Goal: Information Seeking & Learning: Understand process/instructions

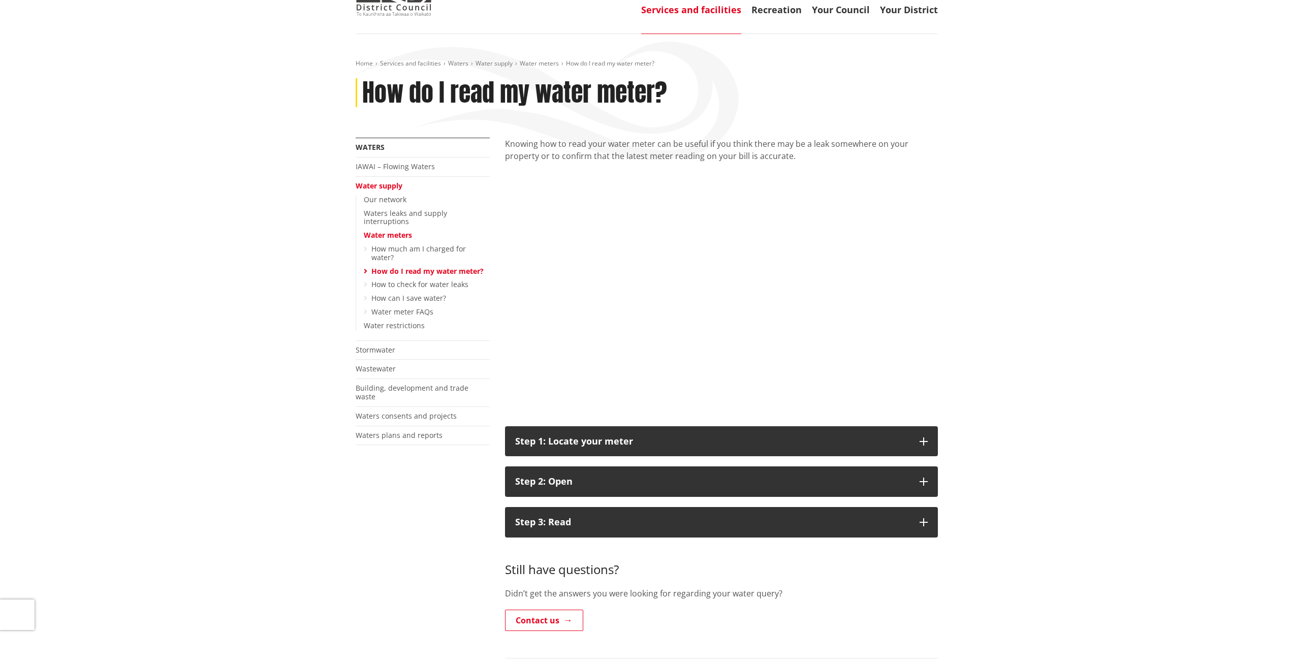
scroll to position [152, 0]
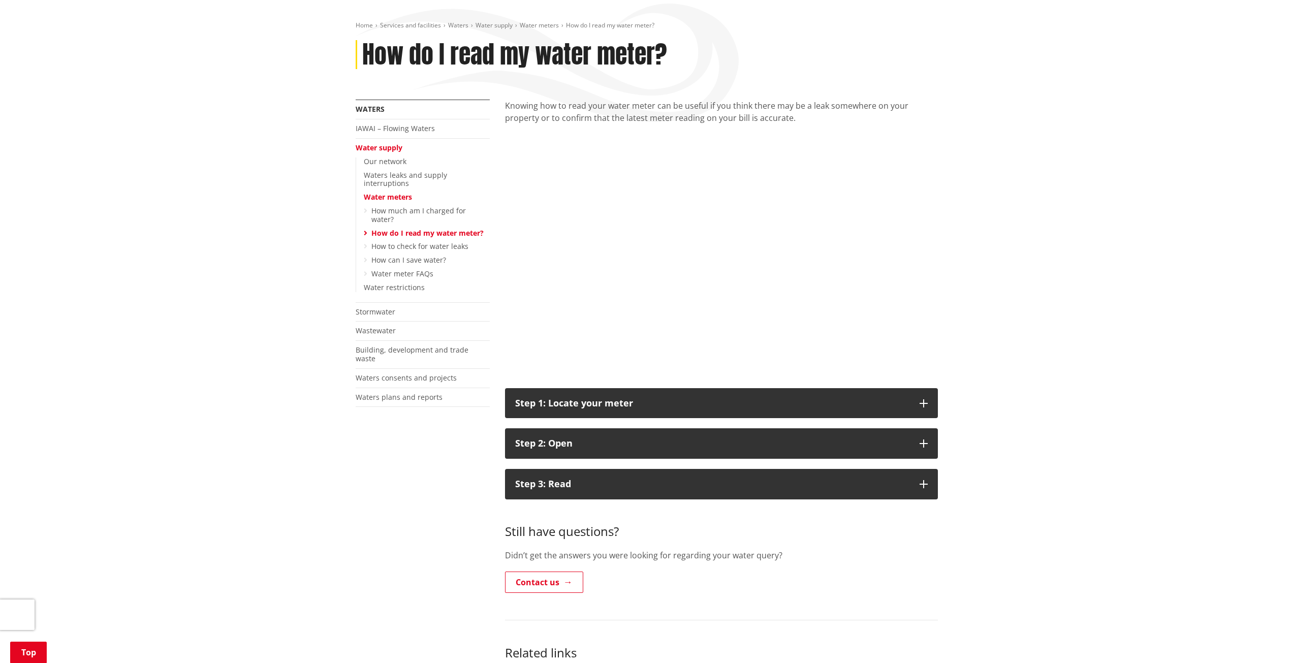
click at [1117, 319] on div "Home Services and facilities Waters Water supply Water meters How do I read my …" at bounding box center [646, 454] width 1293 height 917
click at [1083, 334] on div "Home Services and facilities Waters Water supply Water meters How do I read my …" at bounding box center [646, 454] width 1293 height 917
click at [1052, 327] on div "Home Services and facilities Waters Water supply Water meters How do I read my …" at bounding box center [646, 454] width 1293 height 917
click at [1050, 327] on div "Home Services and facilities Waters Water supply Water meters How do I read my …" at bounding box center [646, 454] width 1293 height 917
click at [1041, 334] on div "Home Services and facilities Waters Water supply Water meters How do I read my …" at bounding box center [646, 454] width 1293 height 917
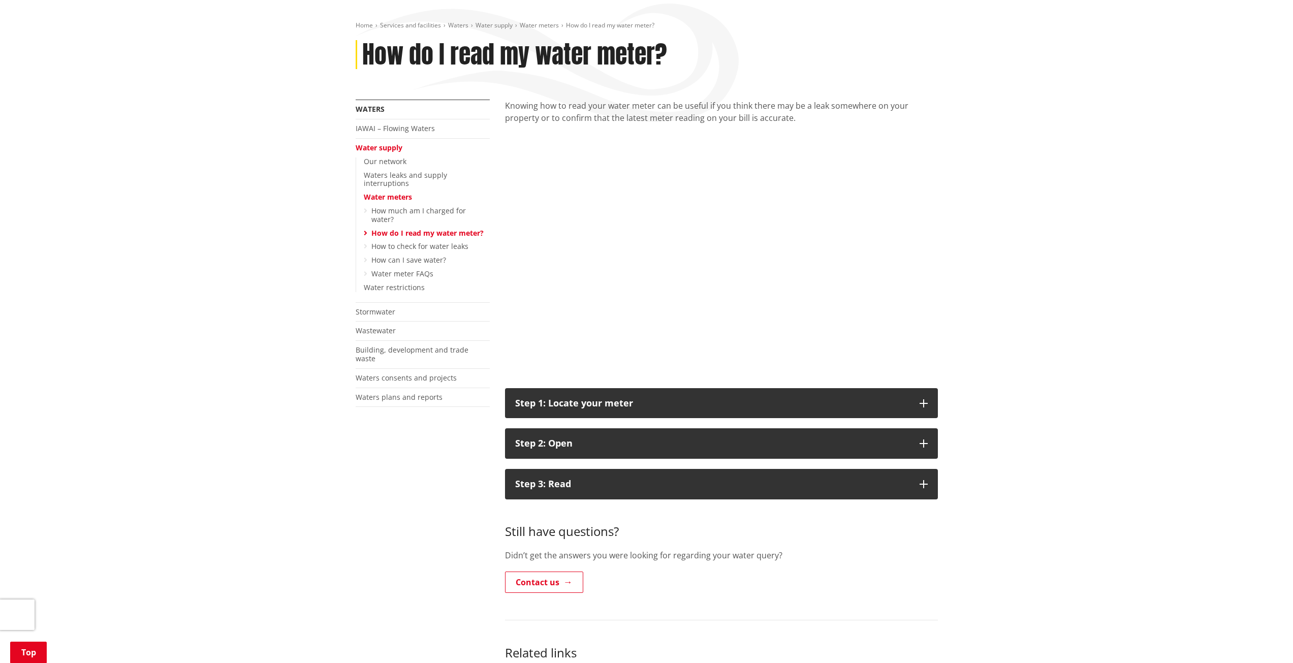
click at [1041, 335] on div "Home Services and facilities Waters Water supply Water meters How do I read my …" at bounding box center [646, 454] width 1293 height 917
click at [1058, 332] on div "Home Services and facilities Waters Water supply Water meters How do I read my …" at bounding box center [646, 454] width 1293 height 917
click at [1044, 337] on div "Home Services and facilities Waters Water supply Water meters How do I read my …" at bounding box center [646, 454] width 1293 height 917
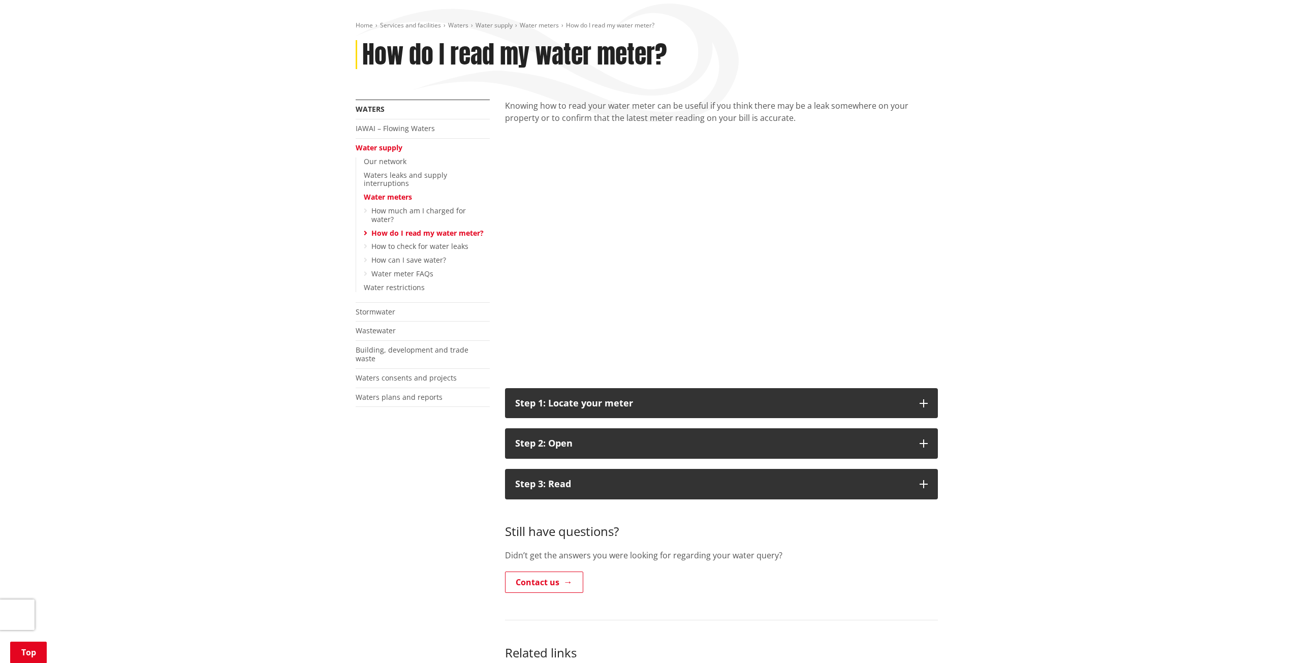
click at [976, 323] on div "Home Services and facilities Waters Water supply Water meters How do I read my …" at bounding box center [646, 454] width 1293 height 917
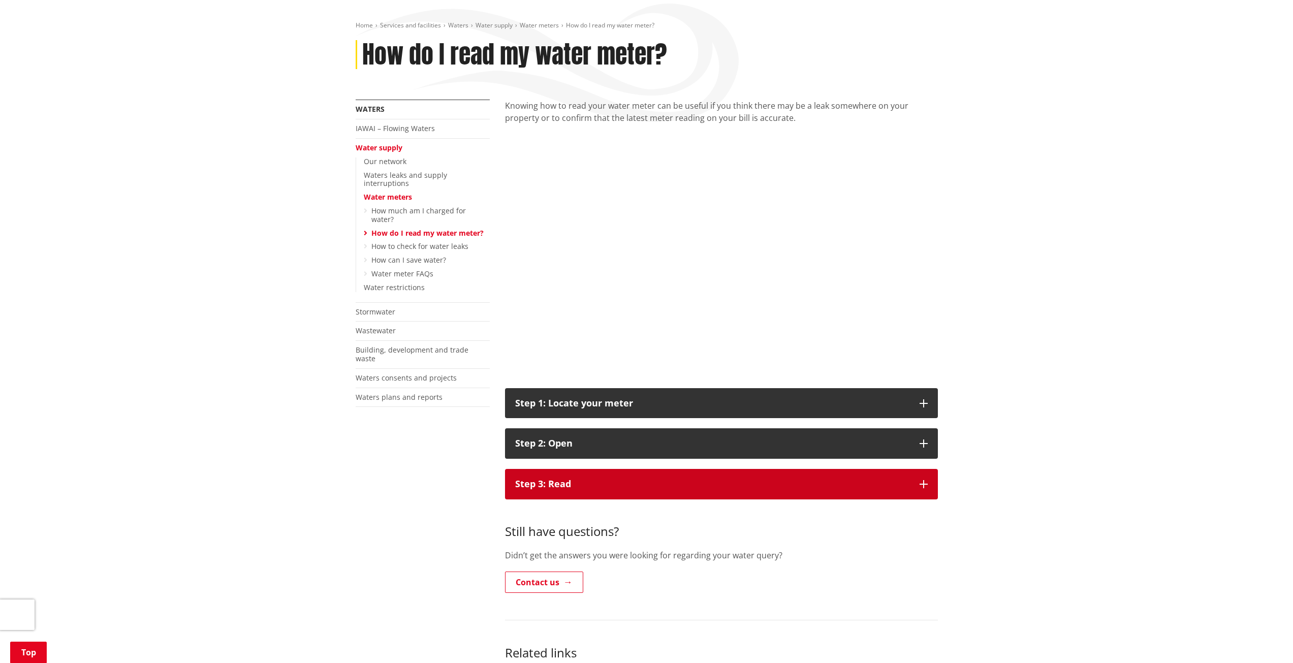
click at [763, 479] on div "Step 3: Read" at bounding box center [712, 484] width 394 height 10
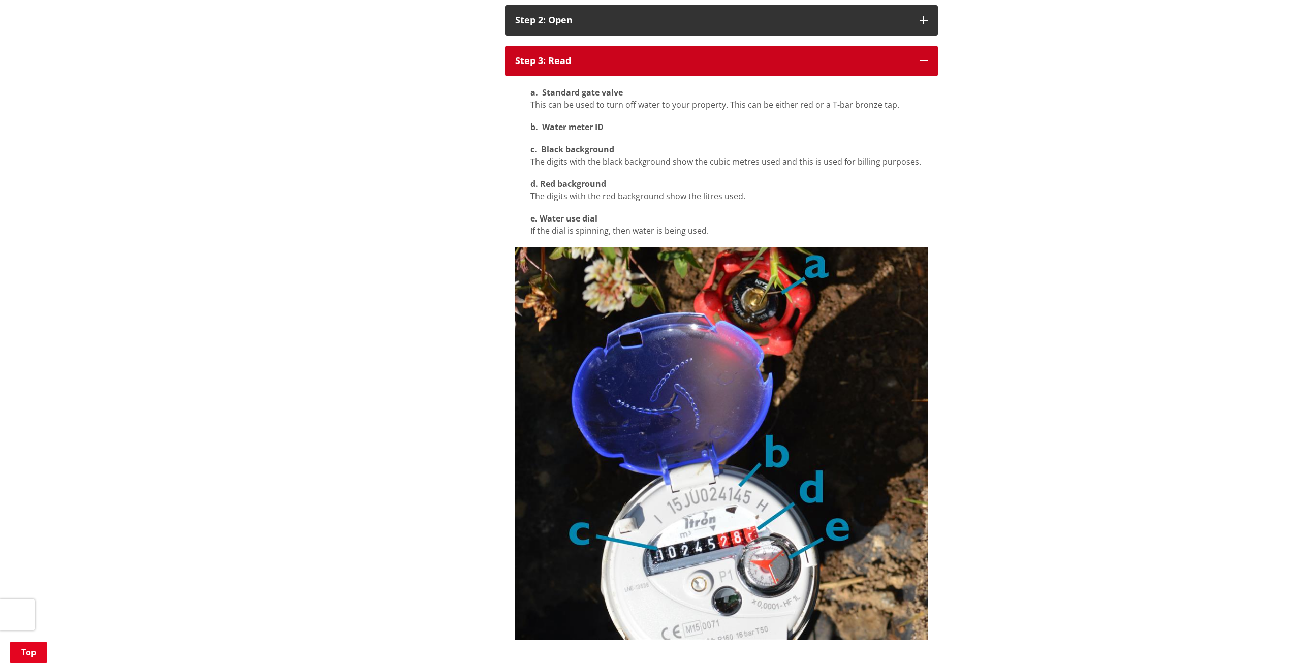
scroll to position [559, 0]
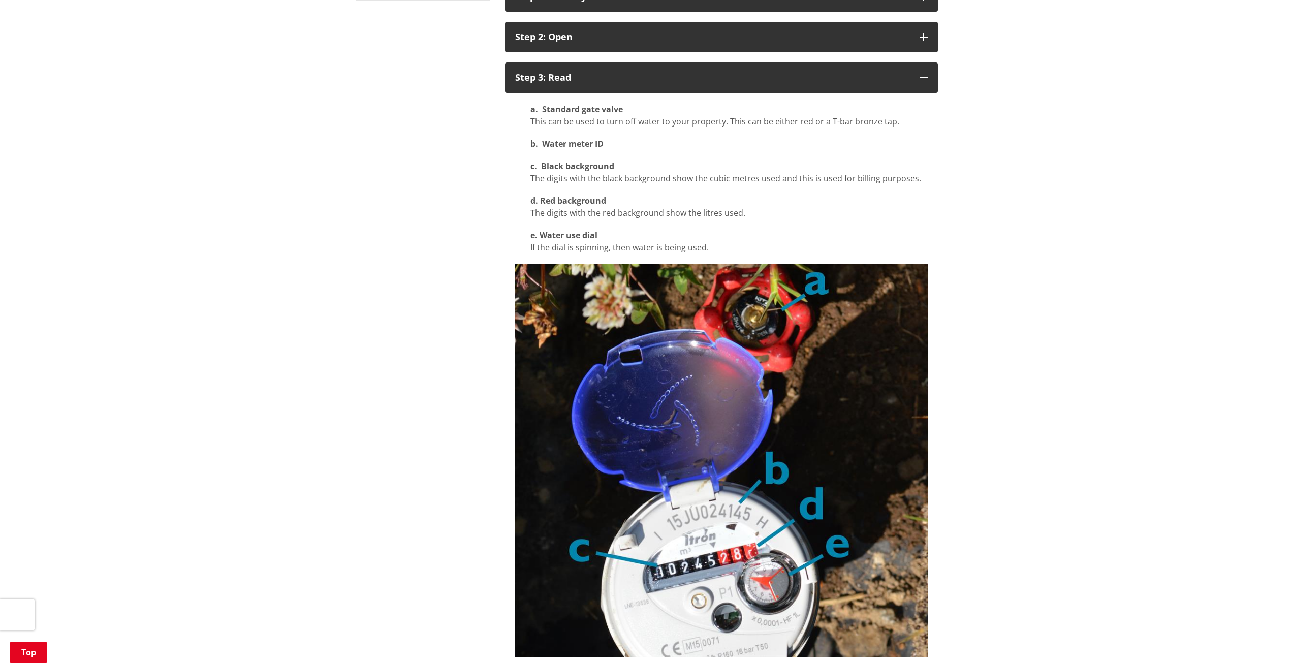
click at [701, 196] on p "d. Red background The digits with the red background show the litres used." at bounding box center [728, 207] width 397 height 24
